Goal: Information Seeking & Learning: Learn about a topic

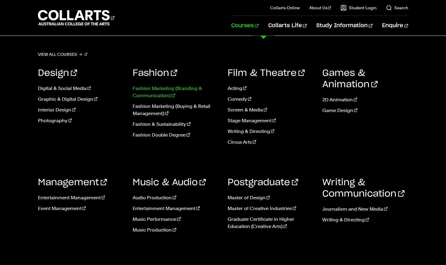
click at [188, 89] on link "Fashion Marketing (Branding & Communication)" at bounding box center [176, 92] width 86 height 14
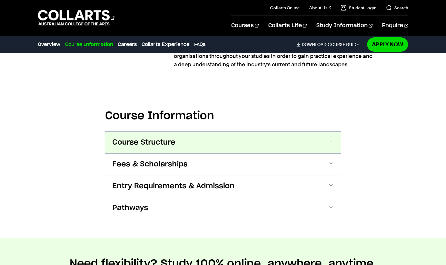
click at [182, 139] on button "Course Structure" at bounding box center [223, 143] width 236 height 22
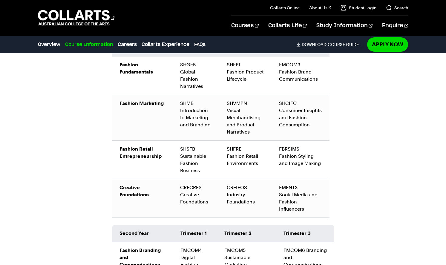
scroll to position [749, 0]
